Goal: Task Accomplishment & Management: Manage account settings

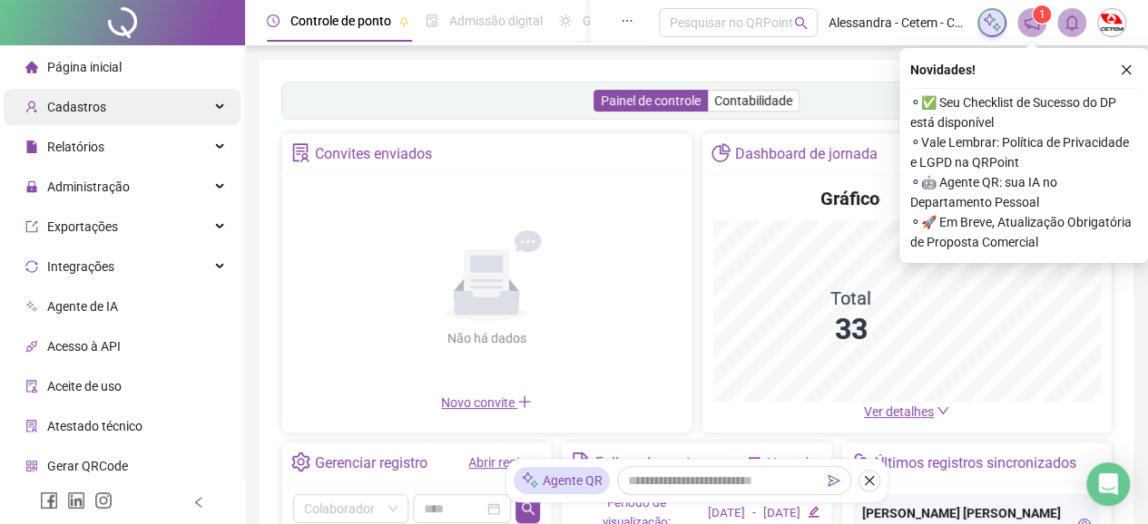
click at [82, 107] on span "Cadastros" at bounding box center [76, 107] width 59 height 15
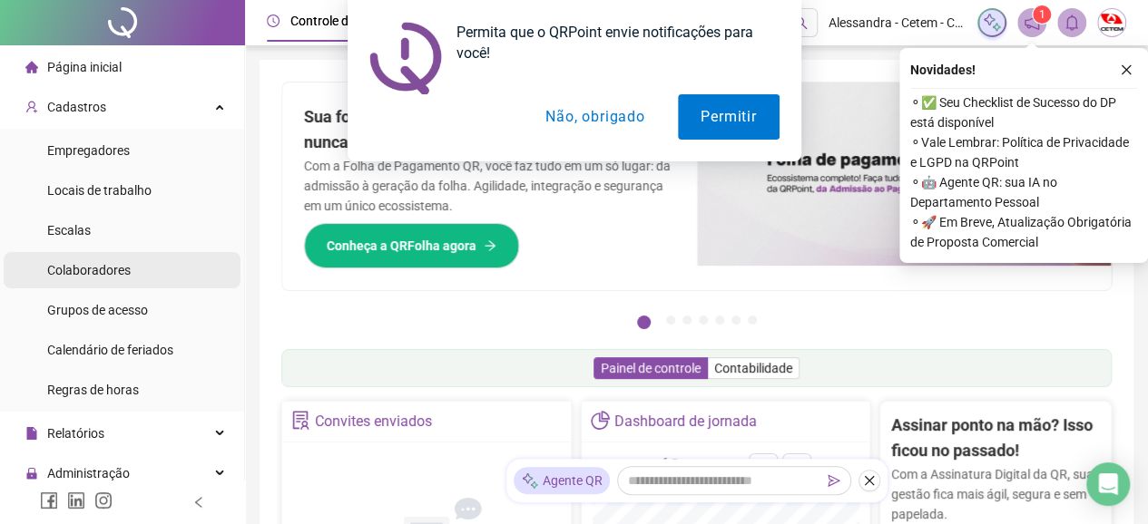
click at [88, 273] on span "Colaboradores" at bounding box center [88, 270] width 83 height 15
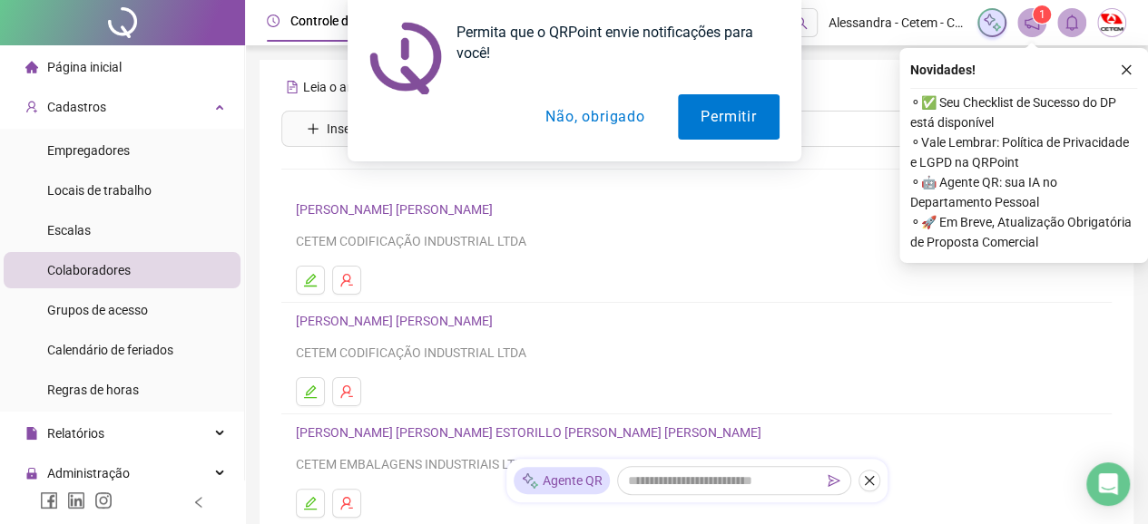
click at [613, 121] on button "Não, obrigado" at bounding box center [595, 116] width 144 height 45
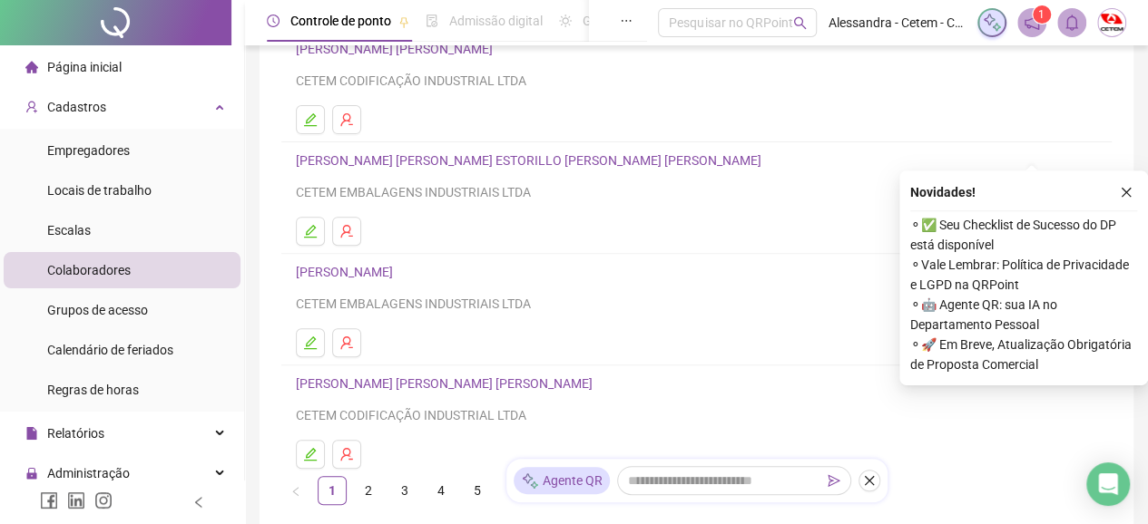
scroll to position [394, 0]
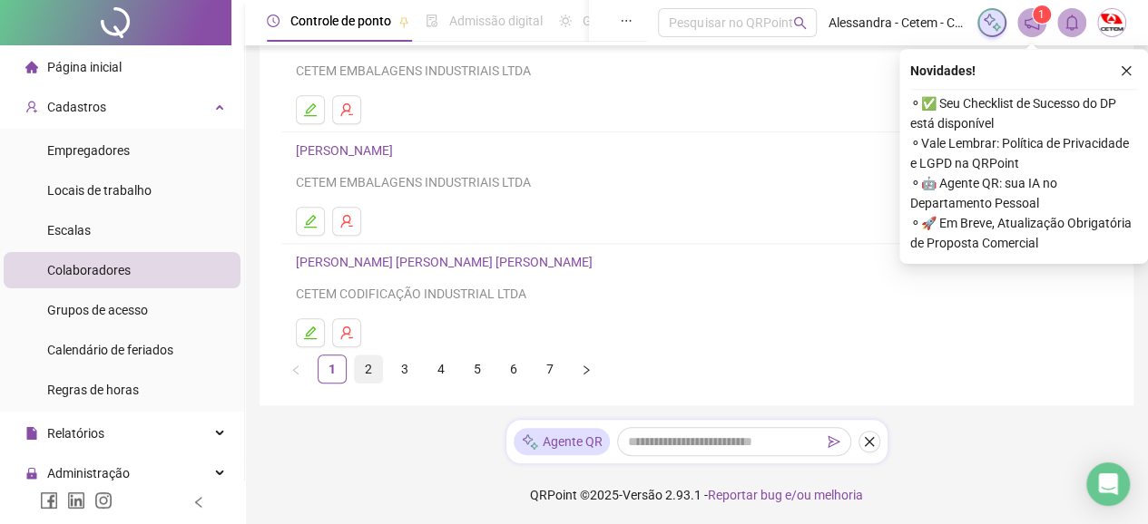
click at [368, 368] on link "2" at bounding box center [368, 369] width 27 height 27
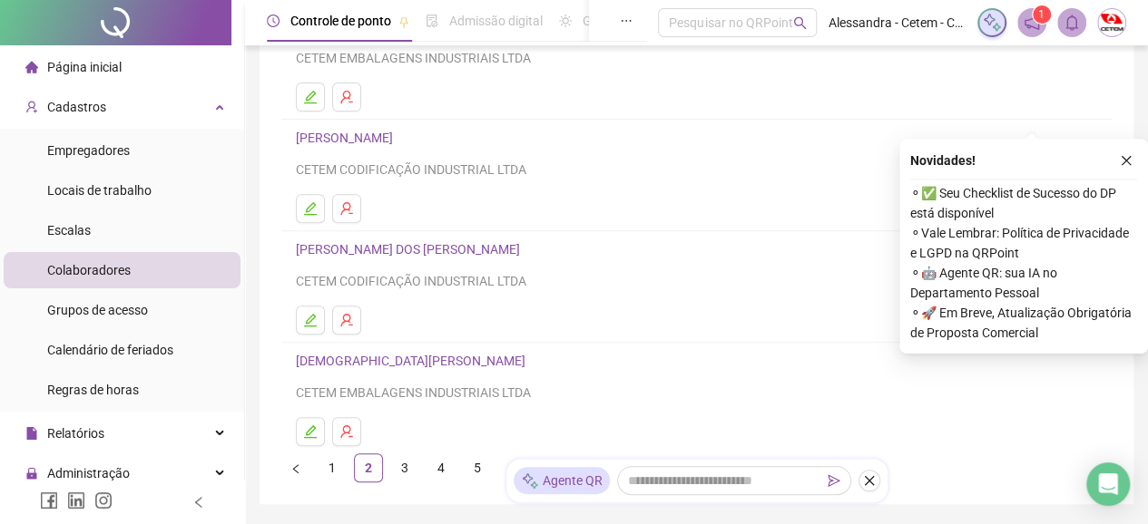
scroll to position [386, 0]
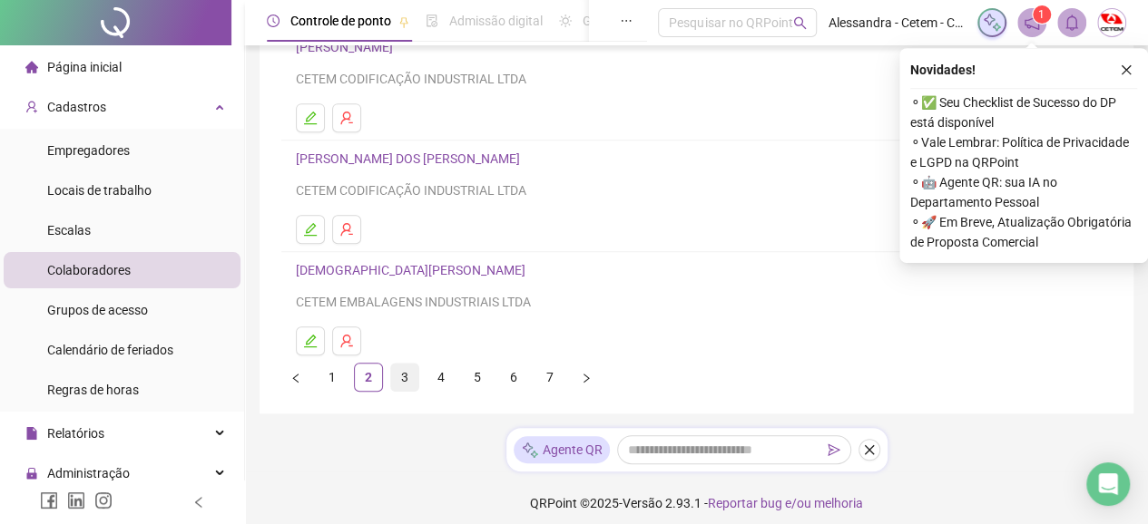
click at [401, 376] on link "3" at bounding box center [404, 377] width 27 height 27
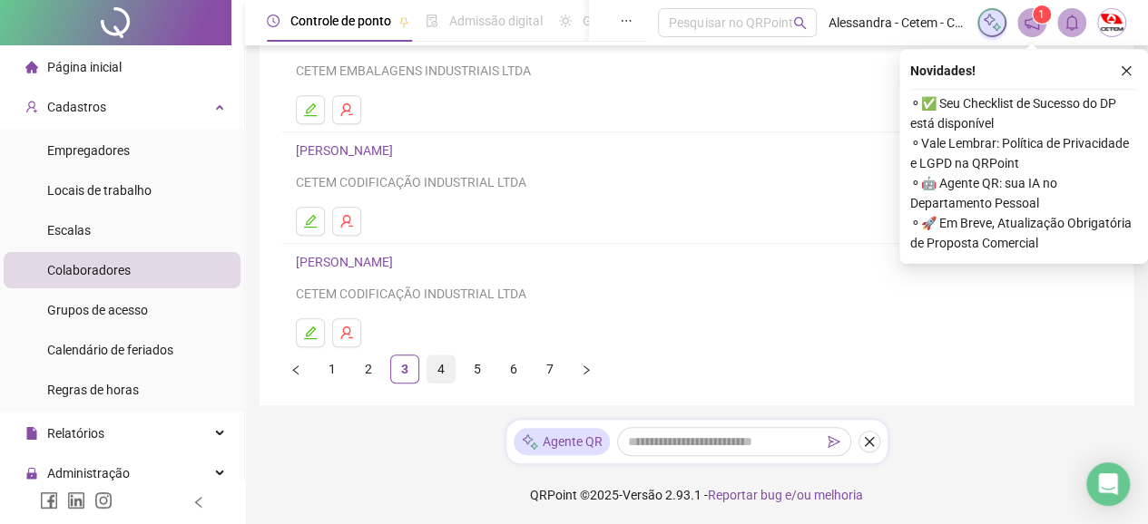
click at [438, 369] on link "4" at bounding box center [440, 369] width 27 height 27
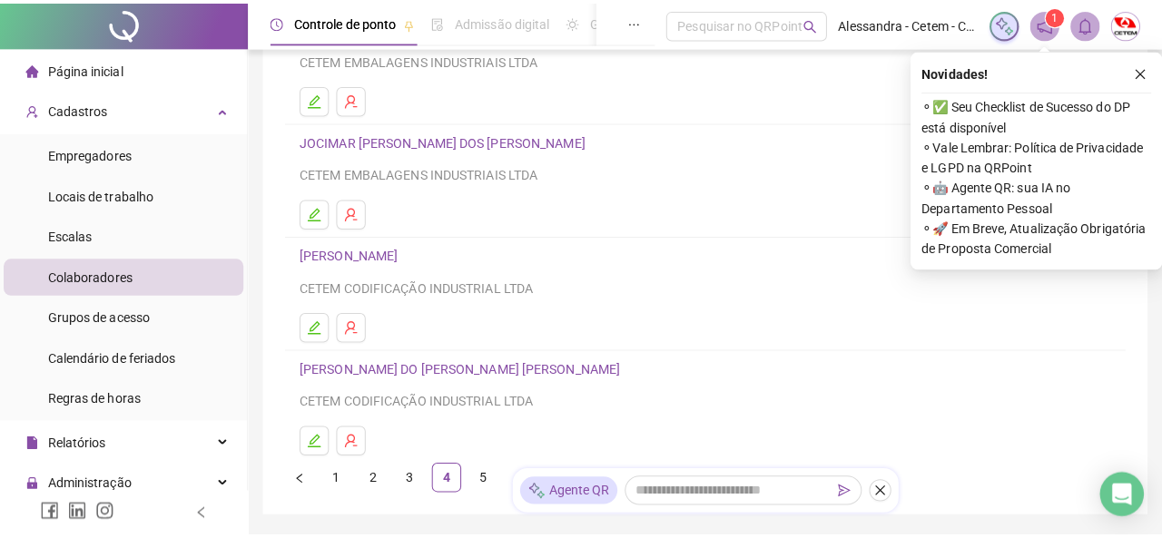
scroll to position [113, 0]
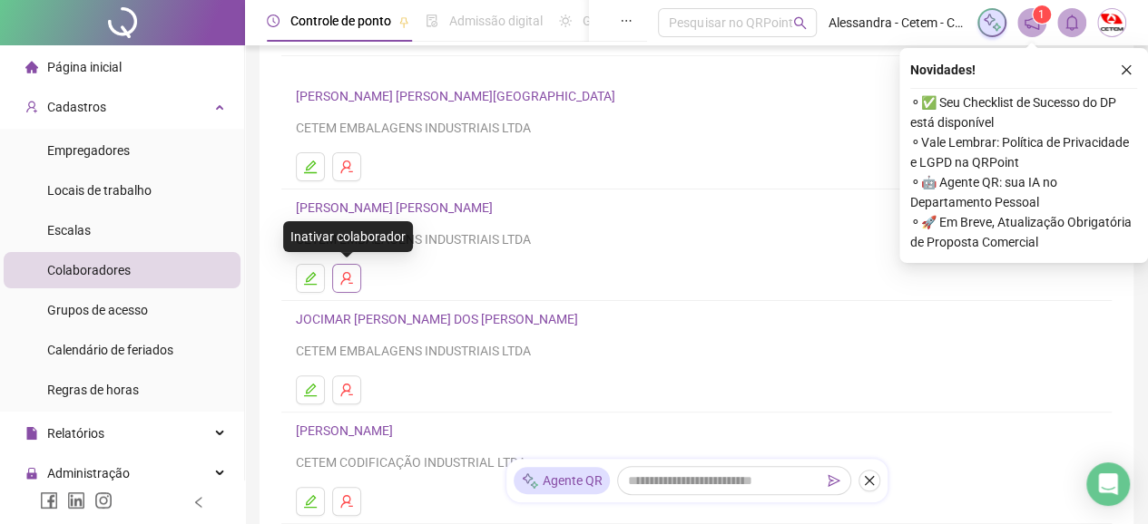
click at [348, 279] on icon "user-delete" at bounding box center [346, 278] width 12 height 13
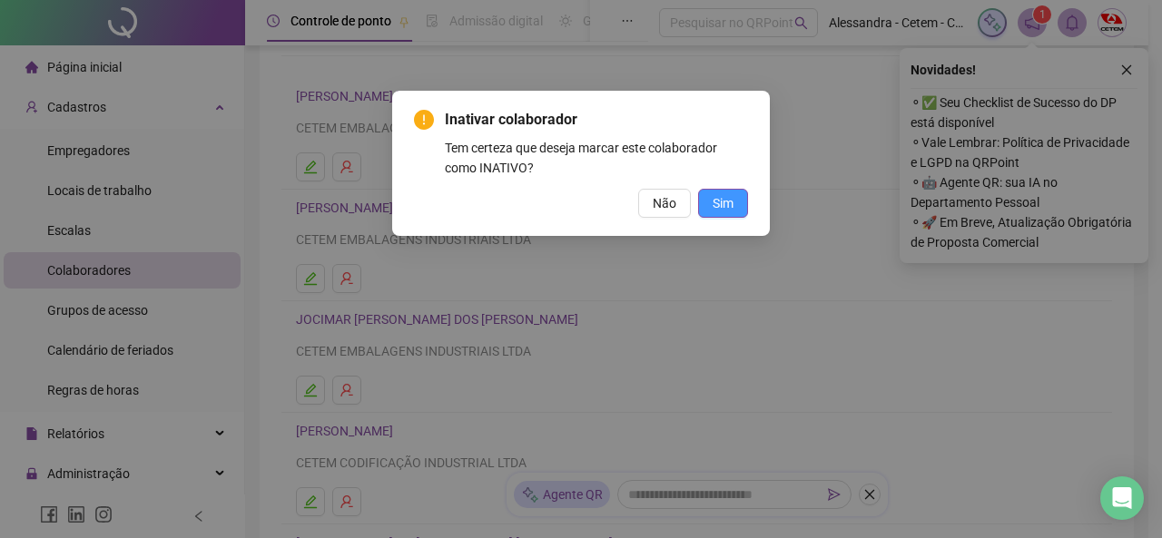
click at [721, 203] on span "Sim" at bounding box center [722, 203] width 21 height 20
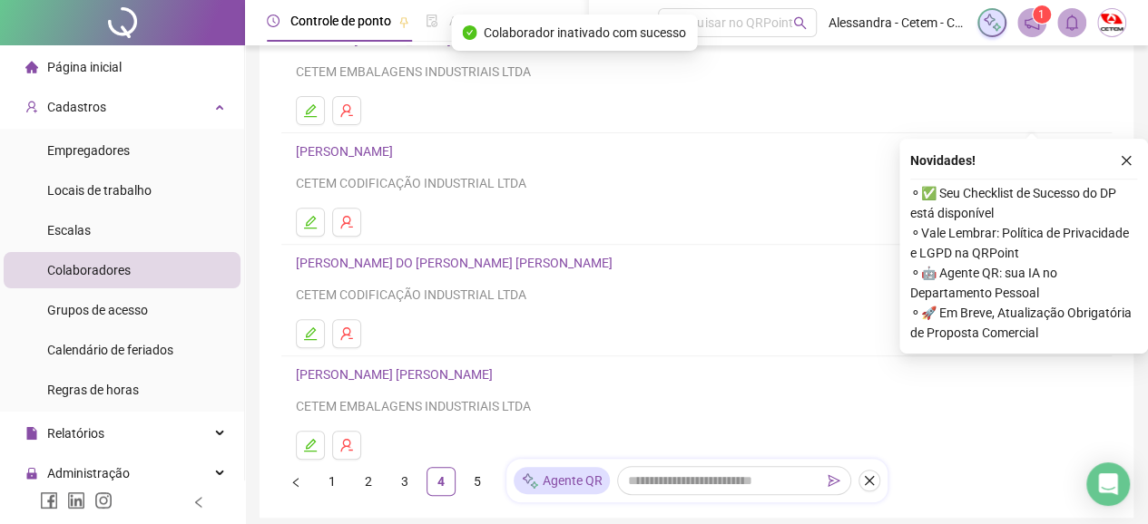
scroll to position [372, 0]
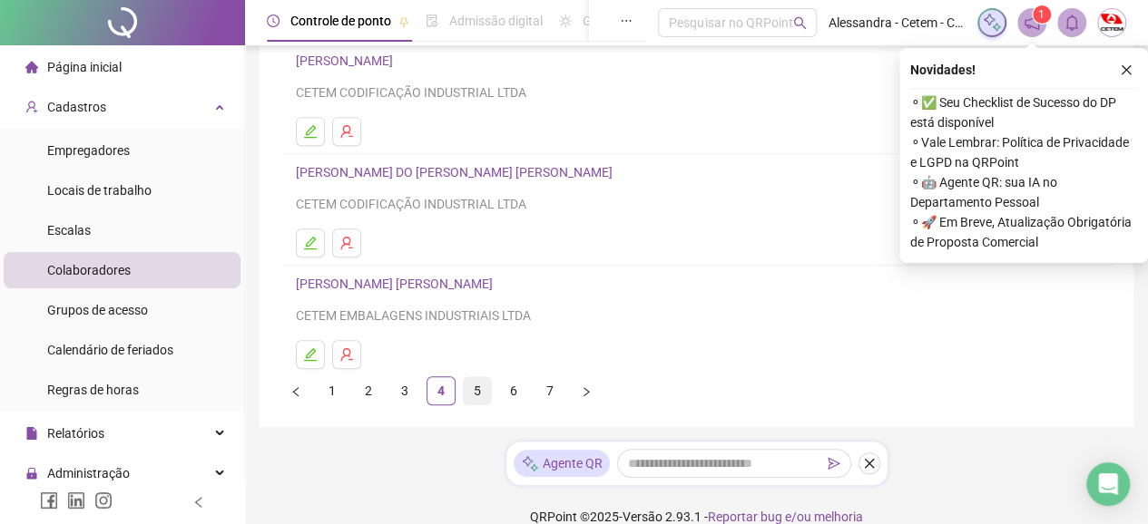
click at [485, 386] on link "5" at bounding box center [477, 390] width 27 height 27
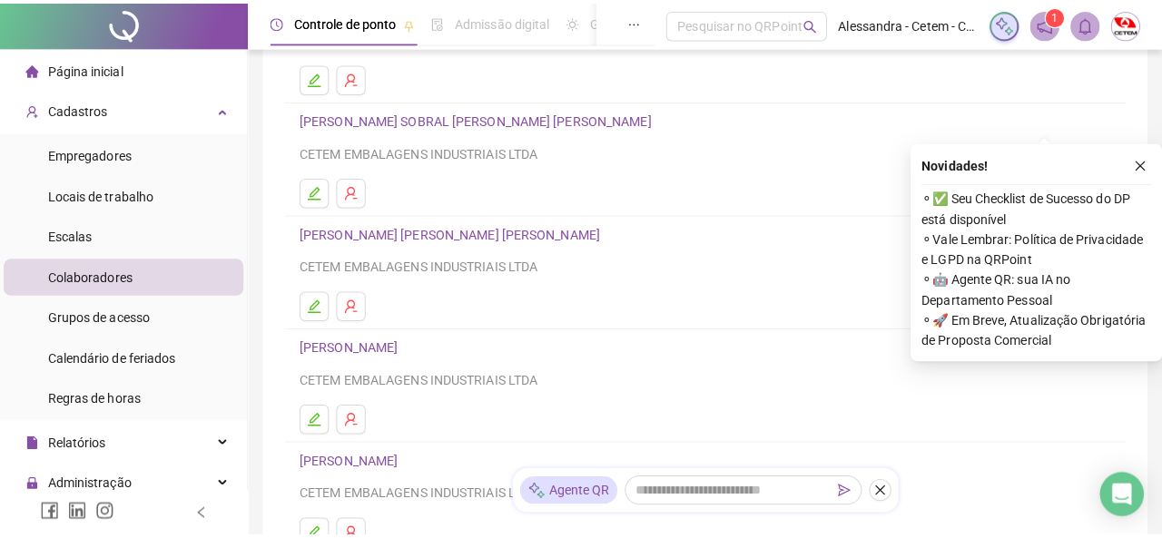
scroll to position [295, 0]
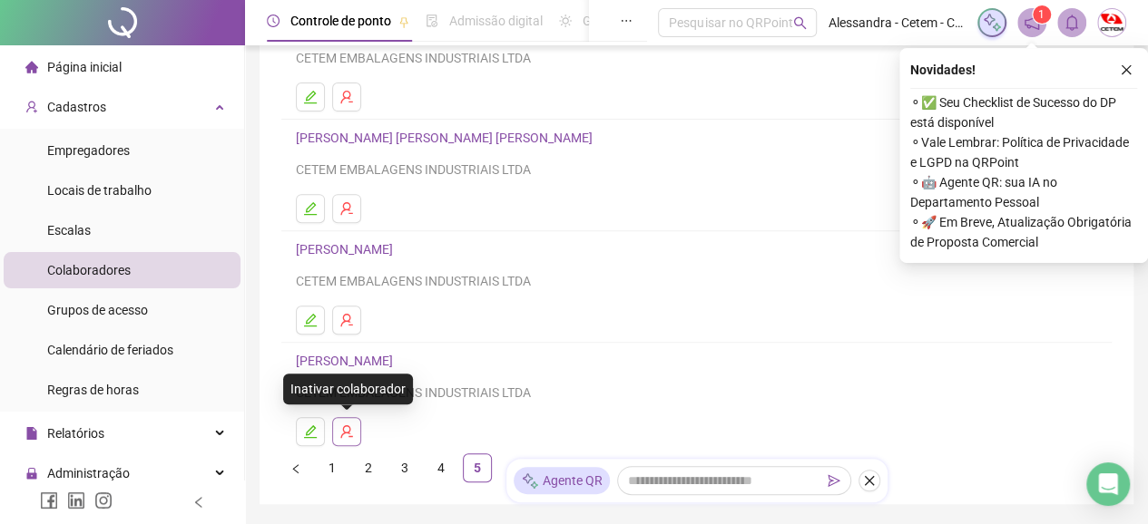
click at [347, 426] on icon "user-delete" at bounding box center [346, 432] width 15 height 15
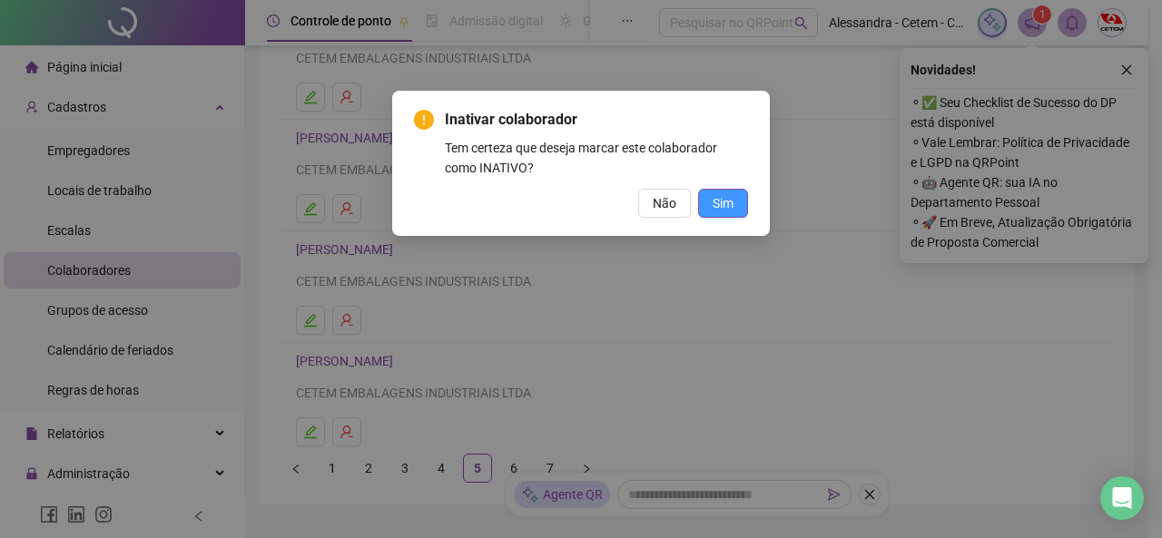
click at [730, 202] on span "Sim" at bounding box center [722, 203] width 21 height 20
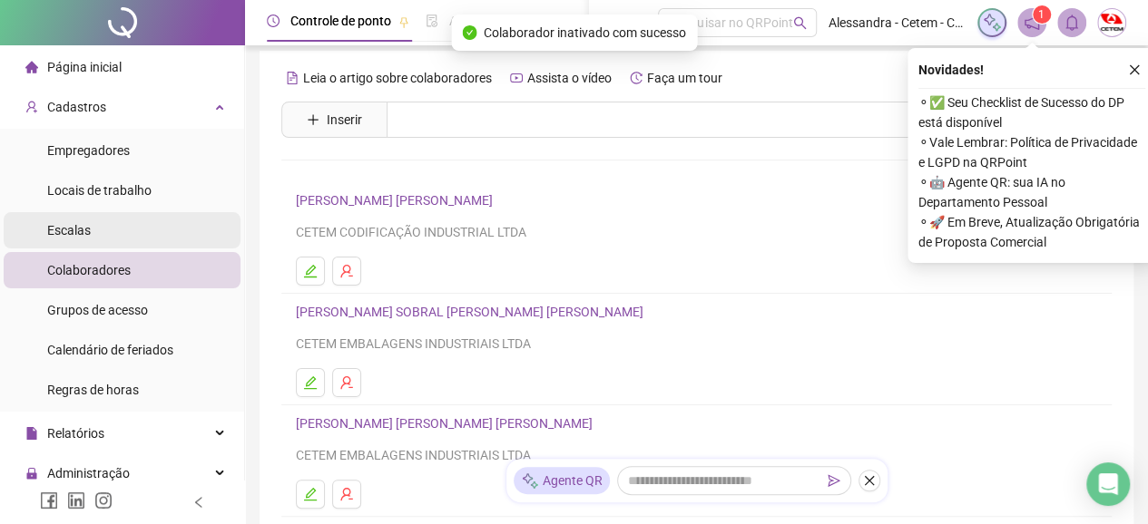
scroll to position [0, 0]
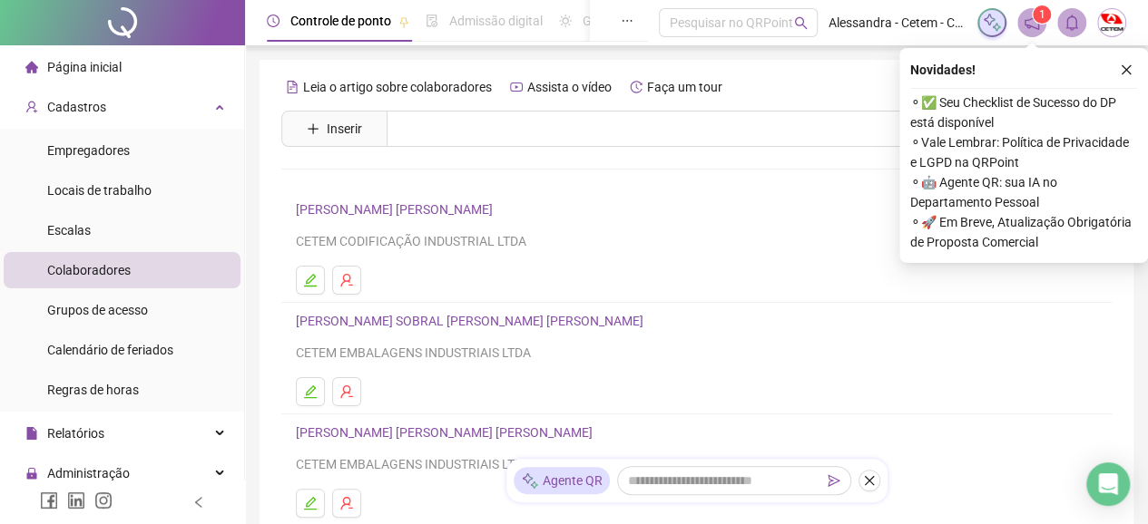
click at [94, 67] on span "Página inicial" at bounding box center [84, 67] width 74 height 15
